Goal: Navigation & Orientation: Understand site structure

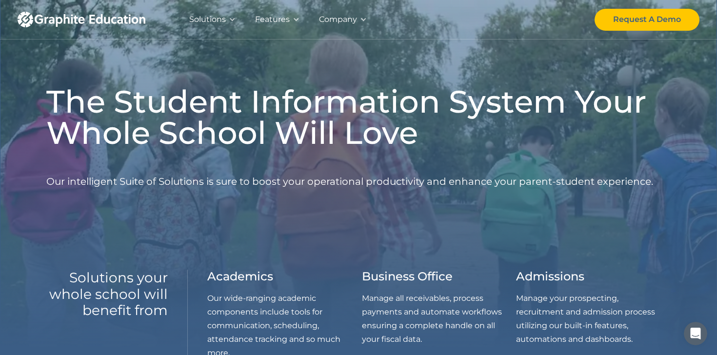
click at [214, 18] on div "Solutions" at bounding box center [207, 20] width 37 height 14
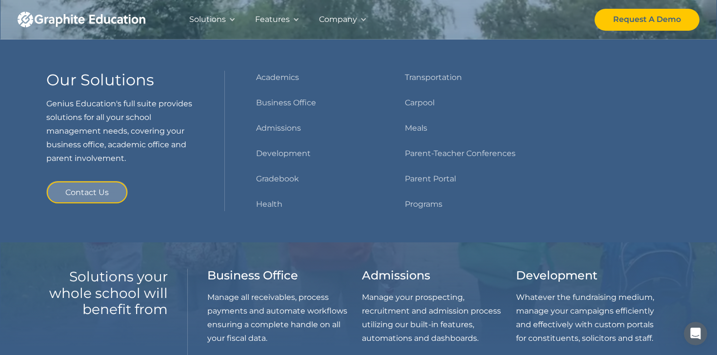
scroll to position [1, 0]
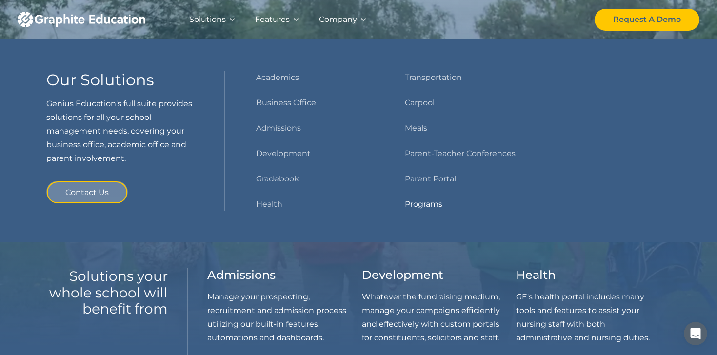
click at [433, 208] on link "Programs" at bounding box center [424, 205] width 38 height 14
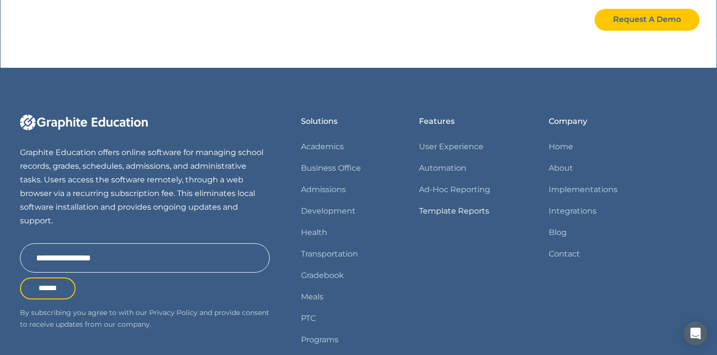
scroll to position [558, 0]
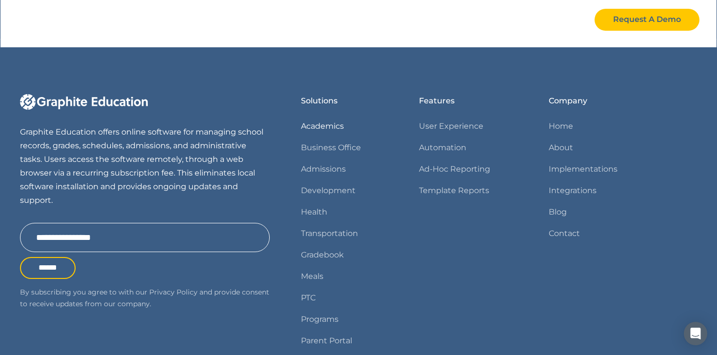
click at [307, 128] on link "Academics" at bounding box center [322, 127] width 43 height 14
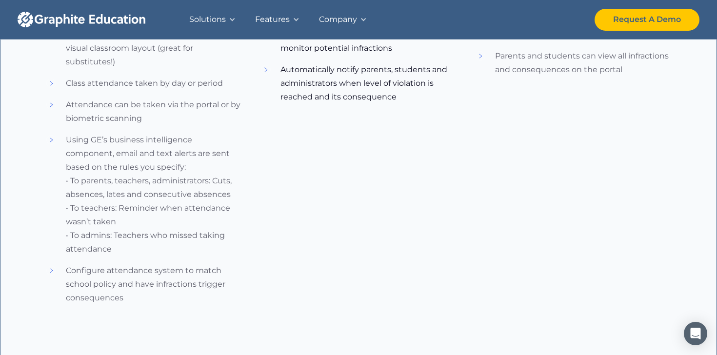
scroll to position [845, 0]
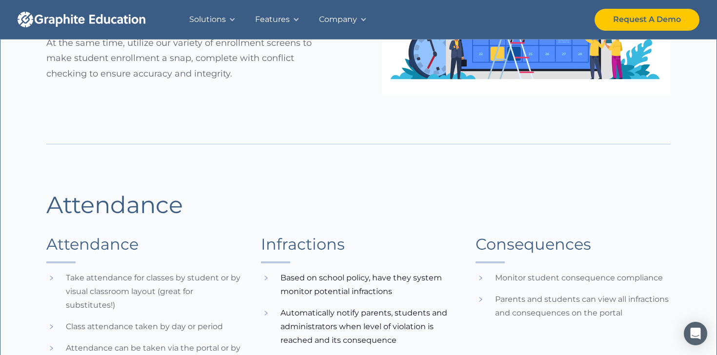
click at [210, 20] on div "Solutions" at bounding box center [207, 20] width 37 height 14
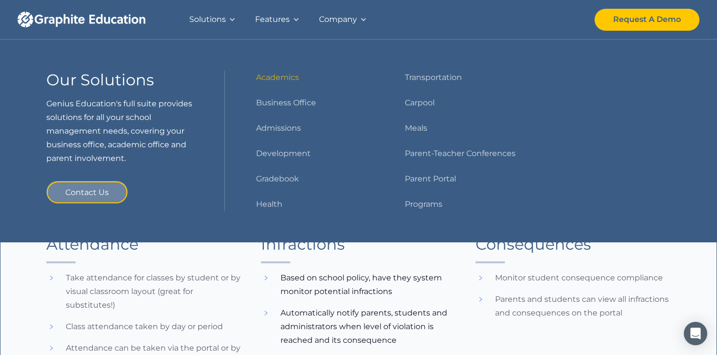
click at [276, 20] on div "Features" at bounding box center [272, 20] width 35 height 14
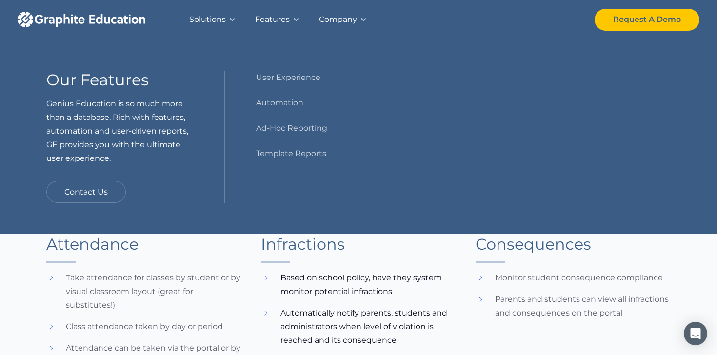
click at [357, 18] on div "Company" at bounding box center [342, 19] width 67 height 39
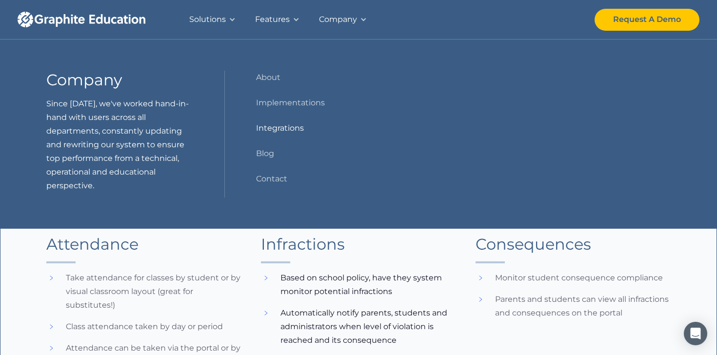
click at [288, 126] on link "Integrations" at bounding box center [280, 128] width 48 height 14
